Goal: Navigation & Orientation: Find specific page/section

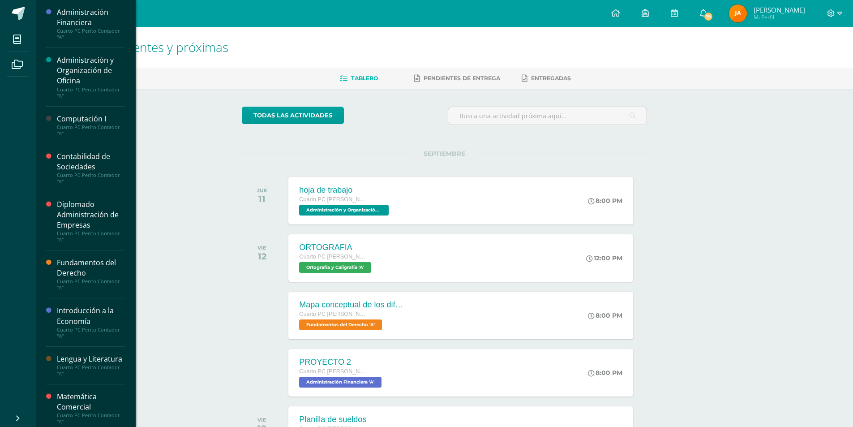
click at [94, 119] on div "Computación I" at bounding box center [91, 119] width 68 height 10
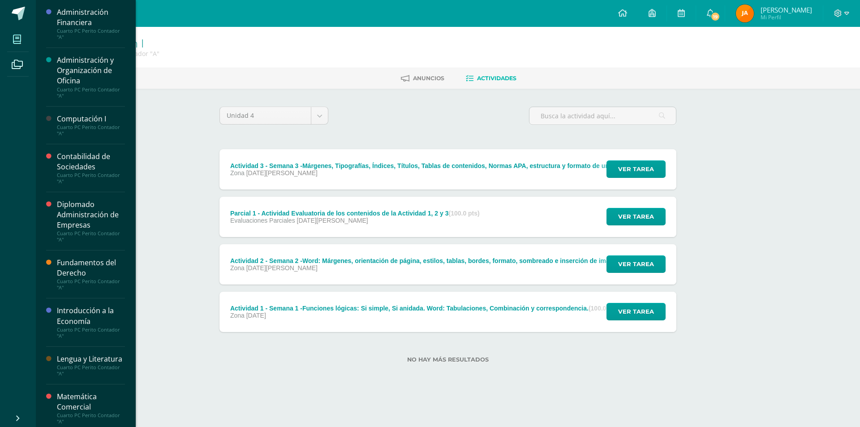
click at [21, 38] on span at bounding box center [17, 39] width 20 height 20
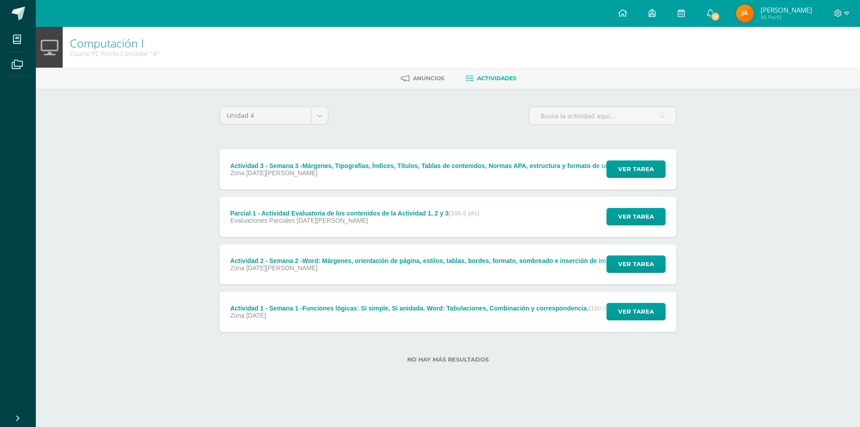
click at [155, 92] on div "Computación I Cuarto PC Perito Contador "A" Anuncios Actividades Unidad 4 Unida…" at bounding box center [448, 209] width 824 height 365
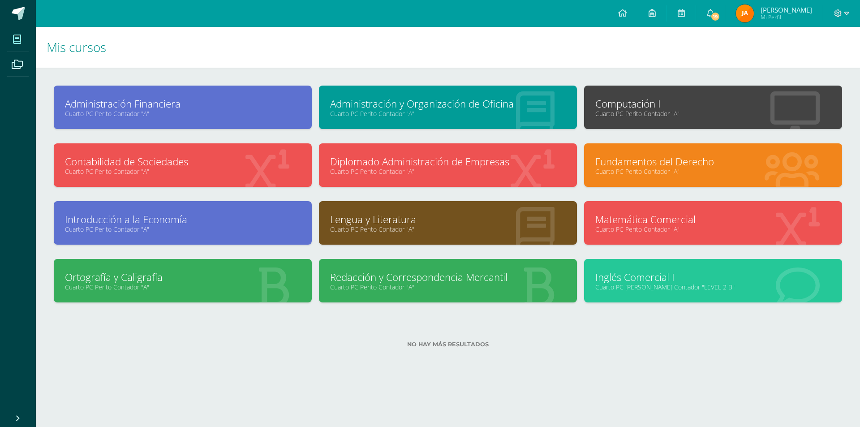
click at [631, 91] on div "Computación I Cuarto PC [PERSON_NAME] Contador "A"" at bounding box center [713, 107] width 258 height 43
click at [635, 99] on link "Computación I" at bounding box center [713, 104] width 236 height 14
